Goal: Information Seeking & Learning: Learn about a topic

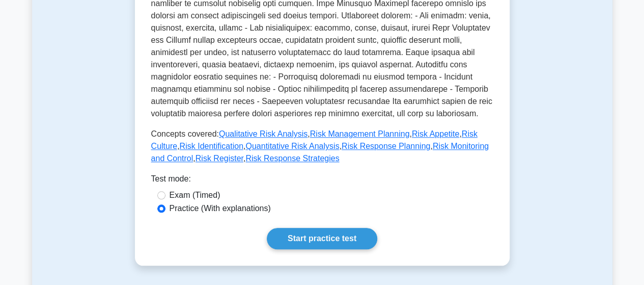
scroll to position [475, 0]
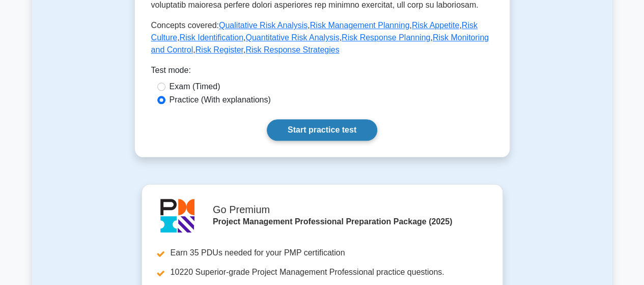
click at [303, 138] on link "Start practice test" at bounding box center [322, 129] width 111 height 21
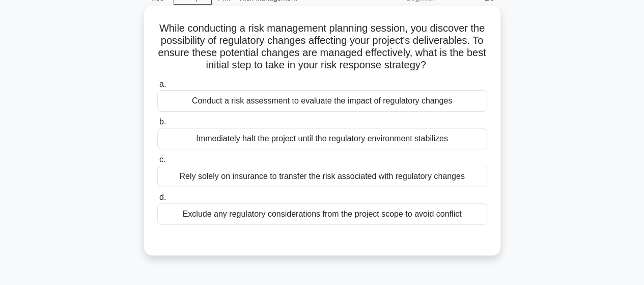
scroll to position [68, 0]
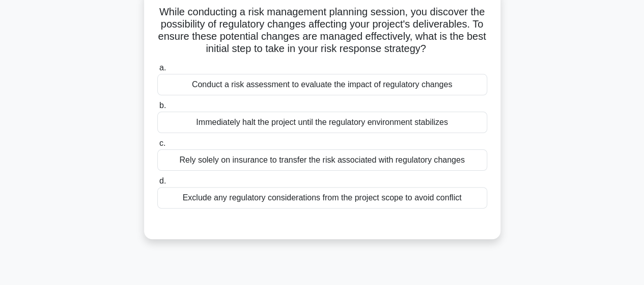
click at [231, 95] on div "Conduct a risk assessment to evaluate the impact of regulatory changes" at bounding box center [322, 84] width 330 height 21
click at [157, 71] on input "a. Conduct a risk assessment to evaluate the impact of regulatory changes" at bounding box center [157, 68] width 0 height 7
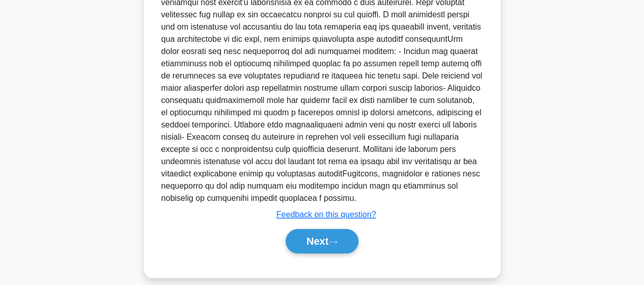
scroll to position [339, 0]
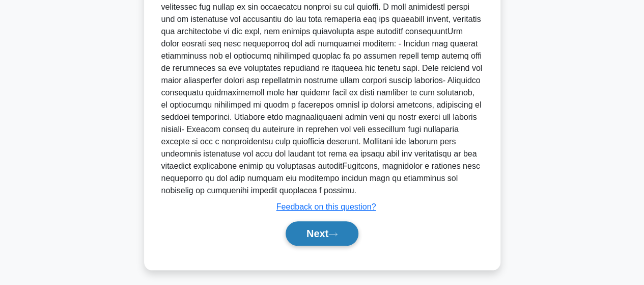
click at [309, 244] on button "Next" at bounding box center [322, 233] width 73 height 24
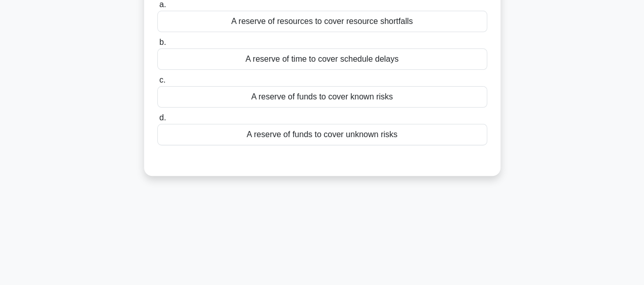
scroll to position [0, 0]
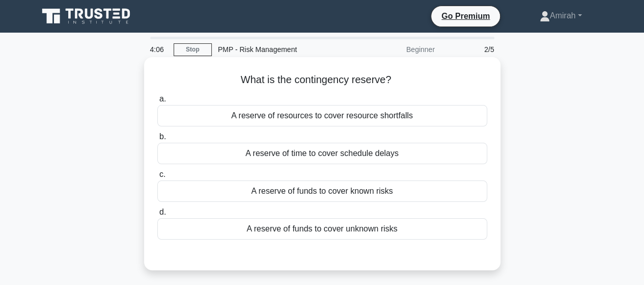
click at [318, 122] on div "A reserve of resources to cover resource shortfalls" at bounding box center [322, 115] width 330 height 21
click at [157, 102] on input "a. A reserve of resources to cover resource shortfalls" at bounding box center [157, 99] width 0 height 7
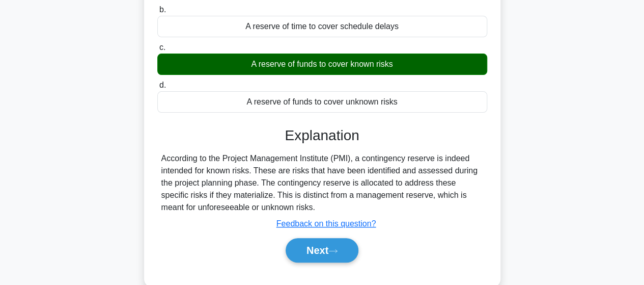
scroll to position [204, 0]
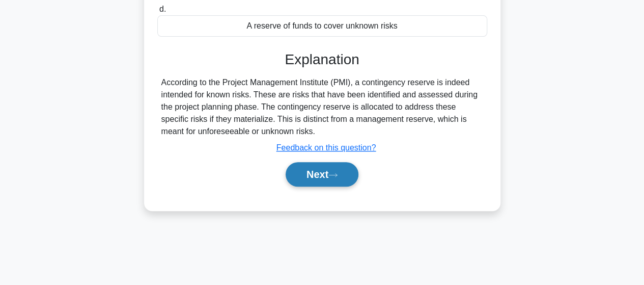
click at [313, 178] on button "Next" at bounding box center [322, 174] width 73 height 24
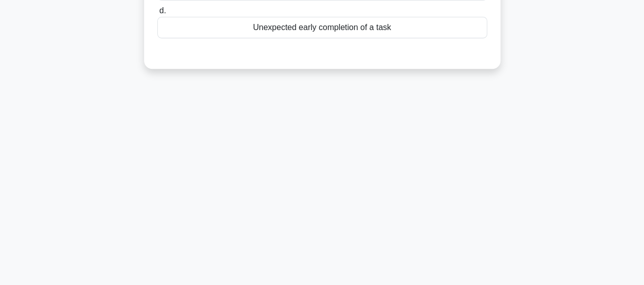
scroll to position [68, 0]
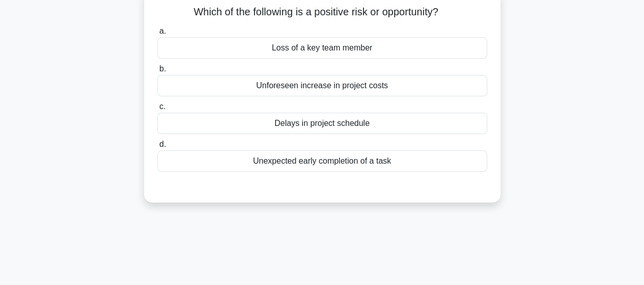
click at [253, 83] on div "Unforeseen increase in project costs" at bounding box center [322, 85] width 330 height 21
click at [157, 72] on input "b. Unforeseen increase in project costs" at bounding box center [157, 69] width 0 height 7
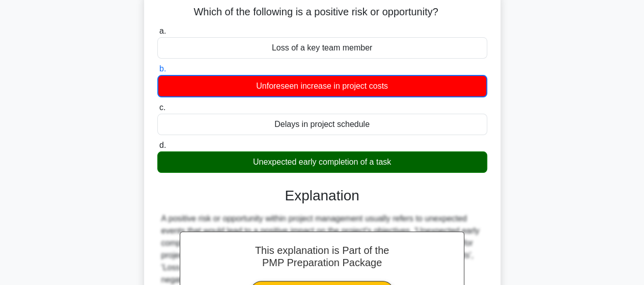
scroll to position [204, 0]
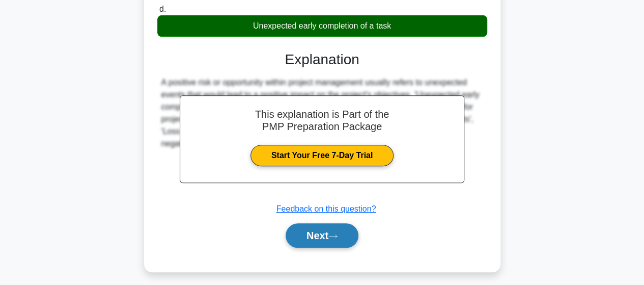
click at [321, 227] on button "Next" at bounding box center [322, 235] width 73 height 24
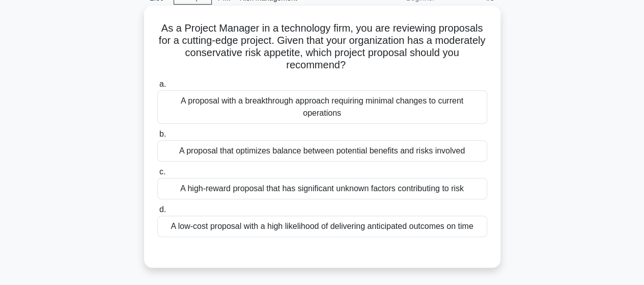
scroll to position [68, 0]
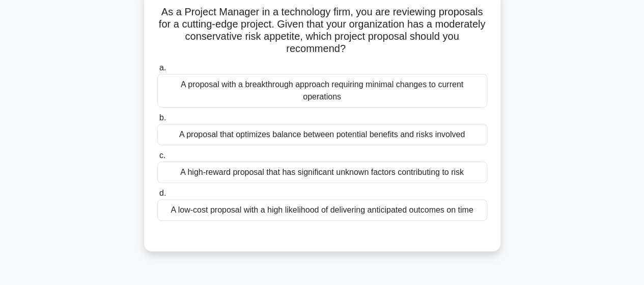
click at [260, 214] on div "A low-cost proposal with a high likelihood of delivering anticipated outcomes o…" at bounding box center [322, 209] width 330 height 21
click at [157, 197] on input "d. A low-cost proposal with a high likelihood of delivering anticipated outcome…" at bounding box center [157, 193] width 0 height 7
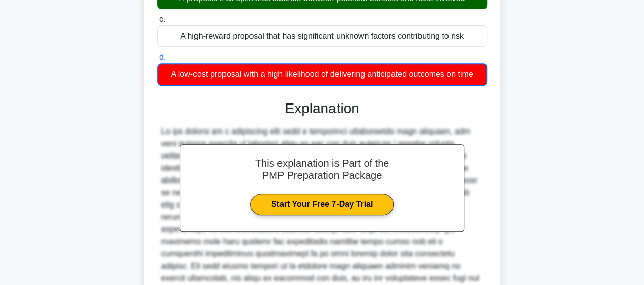
scroll to position [307, 0]
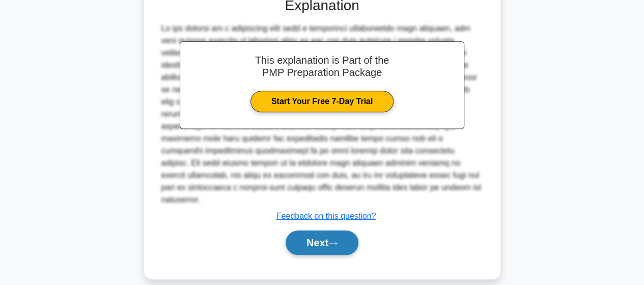
click at [346, 238] on button "Next" at bounding box center [322, 242] width 73 height 24
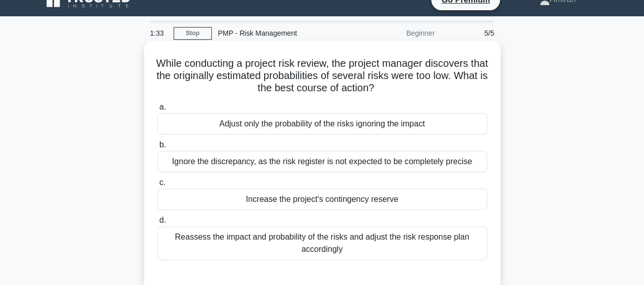
scroll to position [0, 0]
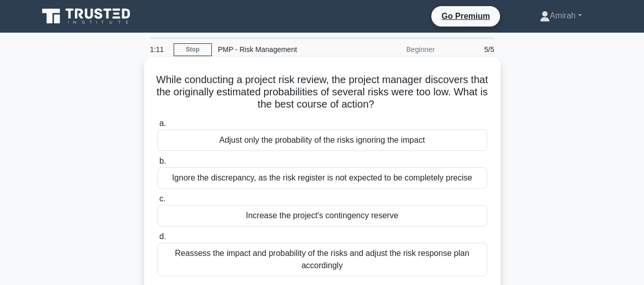
click at [268, 146] on div "Adjust only the probability of the risks ignoring the impact" at bounding box center [322, 139] width 330 height 21
click at [157, 127] on input "a. Adjust only the probability of the risks ignoring the impact" at bounding box center [157, 123] width 0 height 7
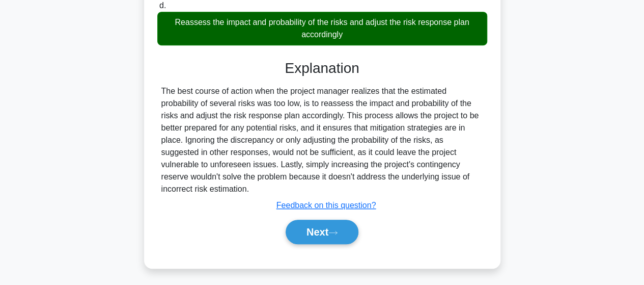
scroll to position [265, 0]
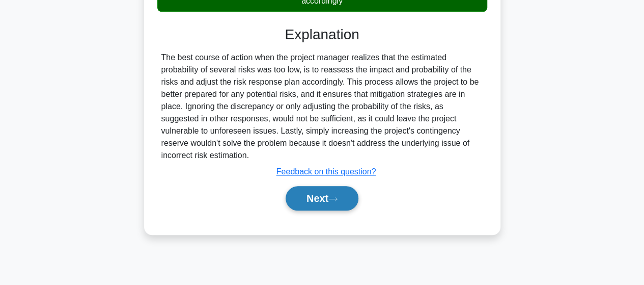
click at [288, 197] on button "Next" at bounding box center [322, 198] width 73 height 24
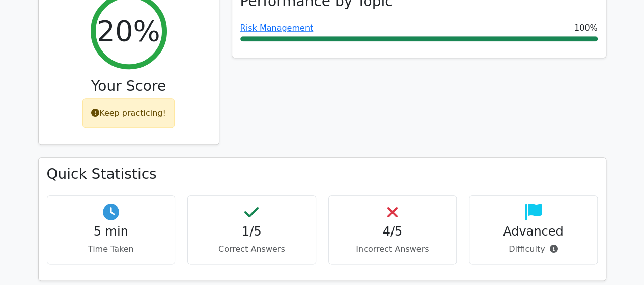
scroll to position [136, 0]
